Goal: Find specific page/section: Find specific page/section

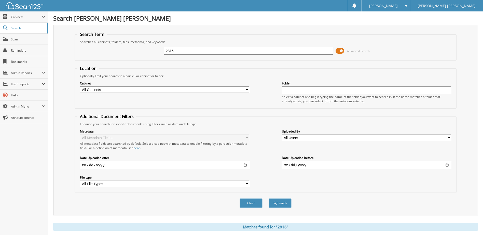
click at [200, 49] on input "2816" at bounding box center [248, 51] width 169 height 8
type input "78"
click at [269, 199] on button "Search" at bounding box center [280, 203] width 23 height 9
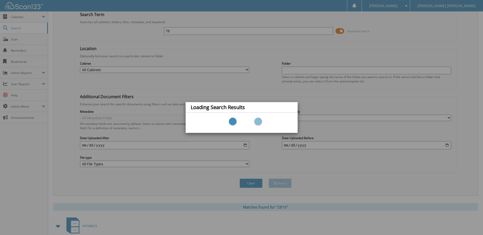
scroll to position [25, 0]
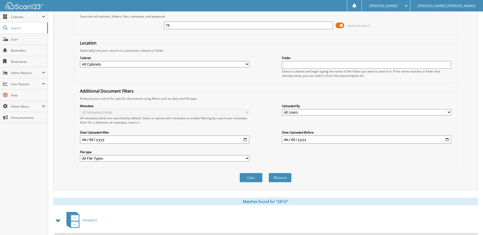
click at [172, 23] on input "78" at bounding box center [248, 26] width 169 height 8
type input "78379"
click at [269, 173] on button "Search" at bounding box center [280, 177] width 23 height 9
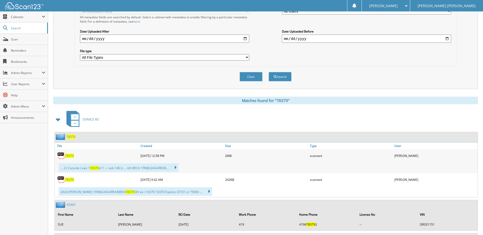
scroll to position [127, 0]
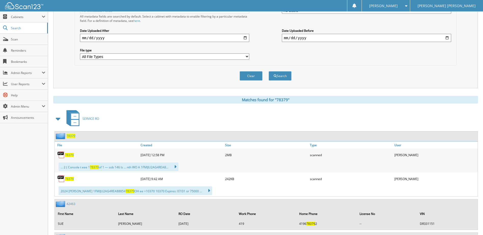
click at [71, 179] on span "78379" at bounding box center [69, 179] width 9 height 4
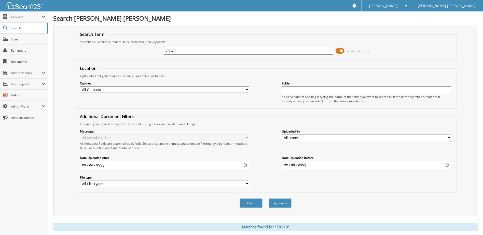
drag, startPoint x: 180, startPoint y: 52, endPoint x: 120, endPoint y: 44, distance: 61.1
click at [121, 45] on div "78379 Advanced Search" at bounding box center [265, 51] width 376 height 14
type input "108141"
click at [269, 199] on button "Search" at bounding box center [280, 203] width 23 height 9
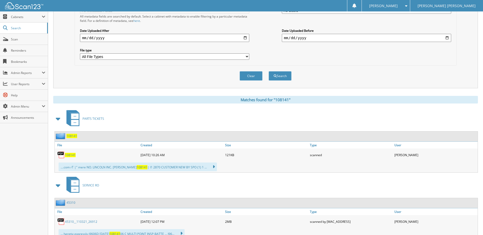
click at [73, 153] on div "108141" at bounding box center [97, 155] width 85 height 10
click at [71, 155] on span "108141" at bounding box center [70, 155] width 11 height 4
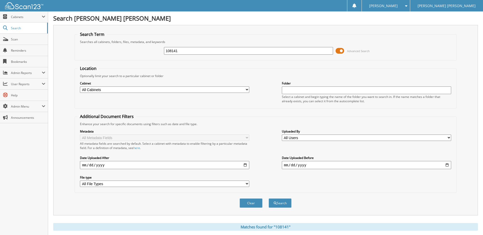
drag, startPoint x: 158, startPoint y: 46, endPoint x: 118, endPoint y: 44, distance: 40.1
click at [122, 44] on fieldset "Search Term Searches all cabinets, folders, files, metadata, and keywords 10814…" at bounding box center [266, 46] width 382 height 29
type input "3136a"
click at [269, 199] on button "Search" at bounding box center [280, 203] width 23 height 9
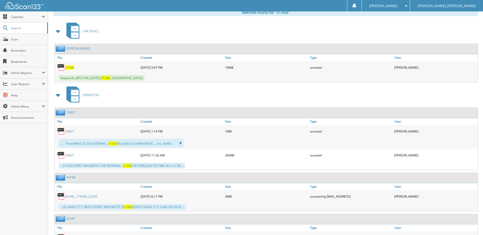
scroll to position [178, 0]
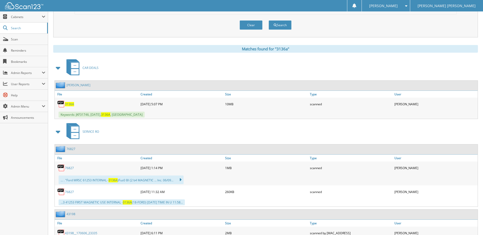
click at [70, 103] on span "3136A" at bounding box center [69, 104] width 9 height 4
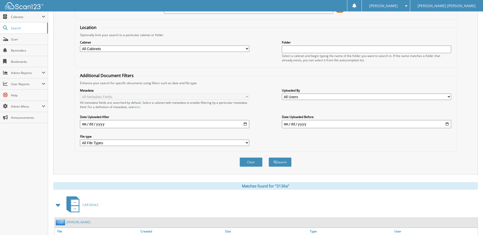
scroll to position [0, 0]
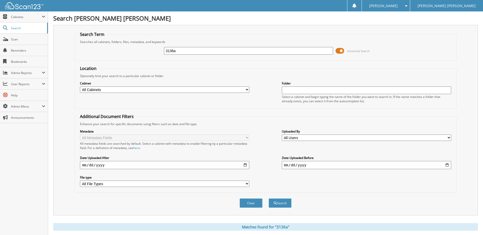
drag, startPoint x: 194, startPoint y: 55, endPoint x: 112, endPoint y: 53, distance: 81.6
click at [115, 53] on div "3136a Advanced Search" at bounding box center [265, 51] width 376 height 14
type input "3155a"
click at [269, 199] on button "Search" at bounding box center [280, 203] width 23 height 9
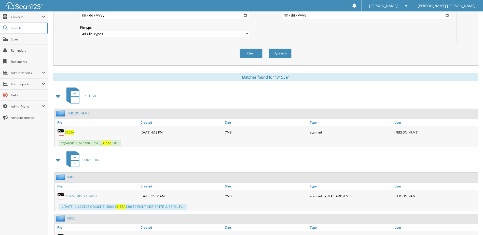
scroll to position [153, 0]
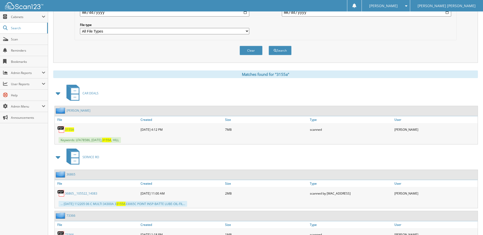
click at [70, 130] on span "3155A" at bounding box center [69, 130] width 9 height 4
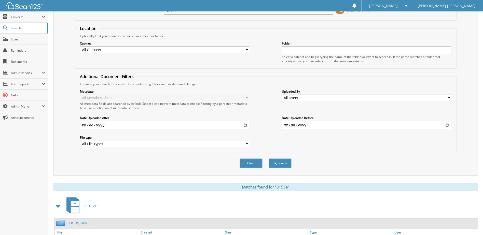
scroll to position [0, 0]
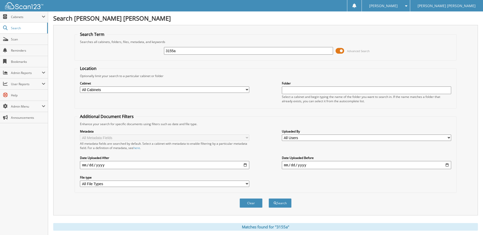
drag, startPoint x: 188, startPoint y: 50, endPoint x: 143, endPoint y: 50, distance: 45.1
click at [148, 49] on div "3155a Advanced Search" at bounding box center [265, 51] width 376 height 14
type input "3168"
click at [269, 199] on button "Search" at bounding box center [280, 203] width 23 height 9
click at [178, 51] on input "3168" at bounding box center [248, 51] width 169 height 8
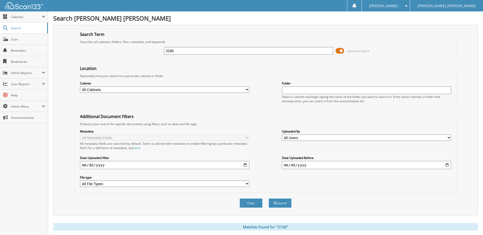
drag, startPoint x: 178, startPoint y: 51, endPoint x: 123, endPoint y: 44, distance: 55.8
click at [128, 47] on div "3168 Advanced Search" at bounding box center [265, 51] width 376 height 14
type input "3186a"
click at [269, 199] on button "Search" at bounding box center [280, 203] width 23 height 9
click at [19, 18] on span "Cabinets" at bounding box center [26, 17] width 31 height 4
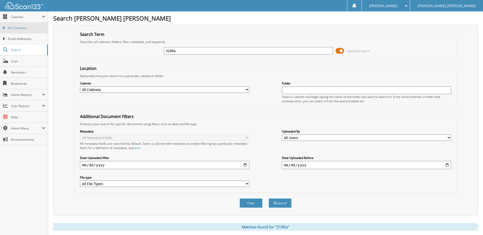
click at [17, 28] on span "My Company" at bounding box center [26, 28] width 37 height 5
